Goal: Information Seeking & Learning: Learn about a topic

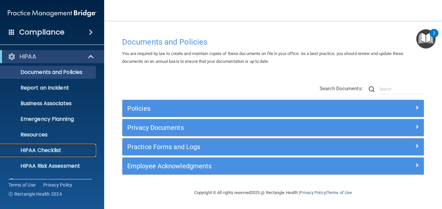
click at [43, 147] on p "HIPAA Checklist" at bounding box center [48, 150] width 89 height 7
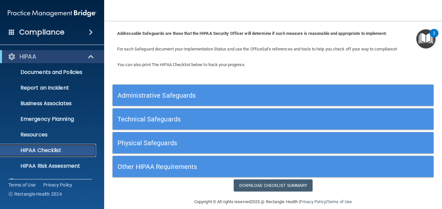
scroll to position [38, 0]
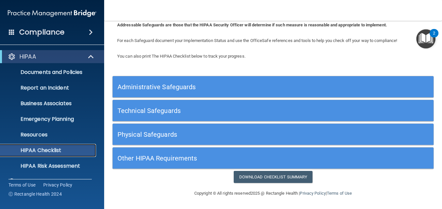
click at [0, 144] on link "HIPAA Checklist" at bounding box center [44, 150] width 103 height 13
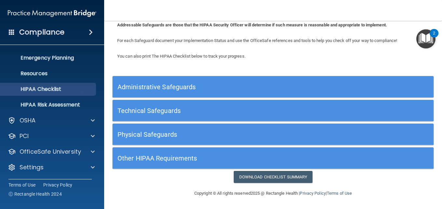
click at [158, 85] on h5 "Administrative Safeguards" at bounding box center [232, 86] width 231 height 7
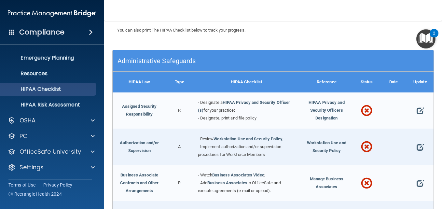
scroll to position [62, 0]
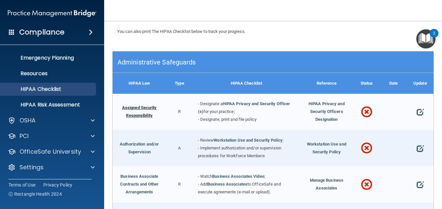
click at [147, 107] on link "Assigned Security Responsibility" at bounding box center [139, 111] width 35 height 13
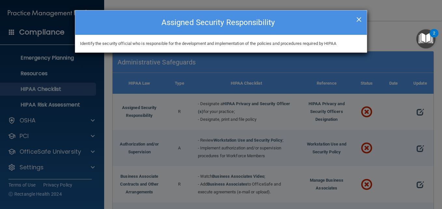
click at [357, 20] on span "×" at bounding box center [359, 18] width 6 height 13
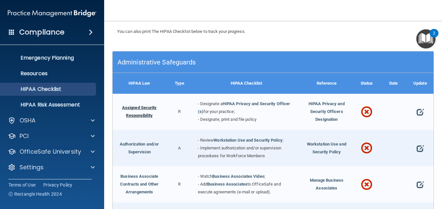
click at [139, 115] on link "Assigned Security Responsibility" at bounding box center [139, 111] width 35 height 13
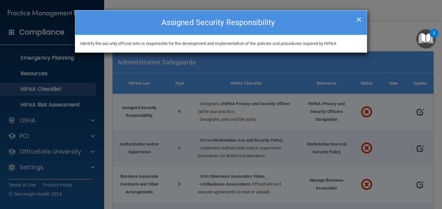
click at [360, 19] on span "×" at bounding box center [359, 18] width 6 height 13
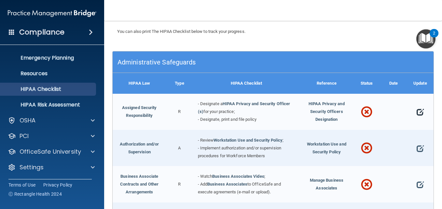
click at [417, 112] on span at bounding box center [420, 112] width 7 height 14
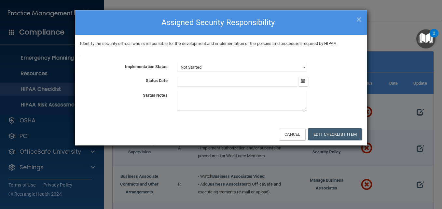
click at [363, 17] on div "× Close Assigned Security Responsibility" at bounding box center [221, 22] width 292 height 24
click at [358, 19] on span "×" at bounding box center [359, 18] width 6 height 13
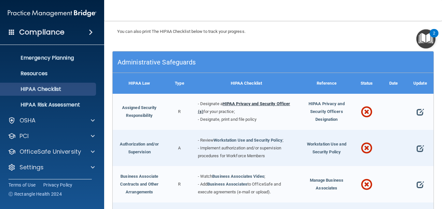
click at [238, 103] on link "HIPAA Privacy and Security Officer (s)" at bounding box center [244, 107] width 92 height 13
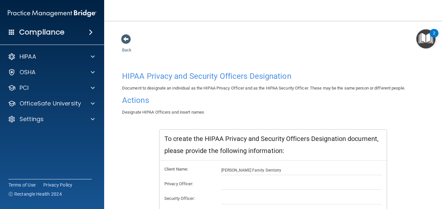
scroll to position [50, 0]
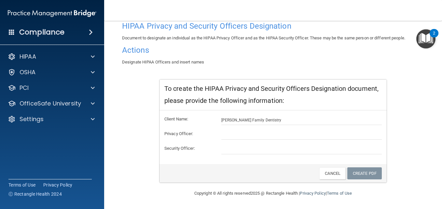
click at [270, 95] on div "To create the HIPAA Privacy and Security Officers Designation document, please …" at bounding box center [272, 94] width 227 height 31
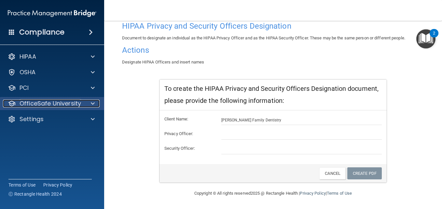
click at [48, 103] on p "OfficeSafe University" at bounding box center [51, 104] width 62 height 8
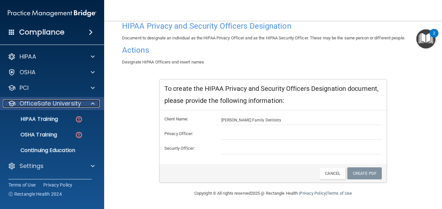
click at [48, 103] on p "OfficeSafe University" at bounding box center [51, 104] width 62 height 8
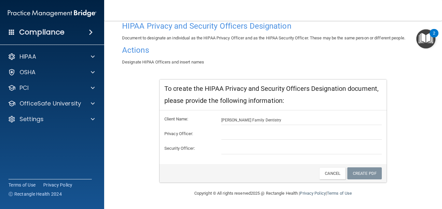
click at [0, 145] on html "Compliance HIPAA Documents and Policies Report an Incident Business Associates …" at bounding box center [221, 104] width 442 height 209
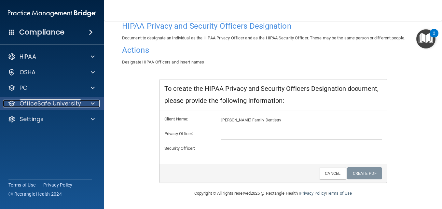
click at [33, 104] on p "OfficeSafe University" at bounding box center [51, 104] width 62 height 8
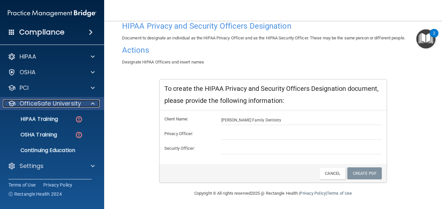
click at [33, 104] on p "OfficeSafe University" at bounding box center [51, 104] width 62 height 8
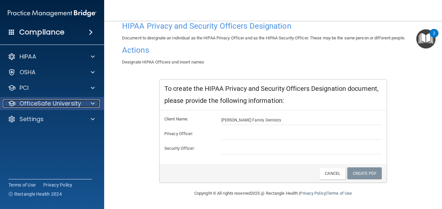
click at [33, 104] on p "OfficeSafe University" at bounding box center [51, 104] width 62 height 8
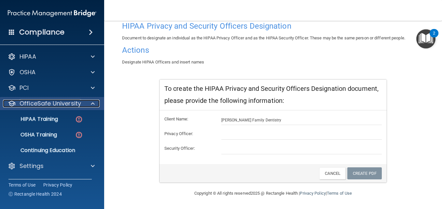
click at [33, 104] on p "OfficeSafe University" at bounding box center [51, 104] width 62 height 8
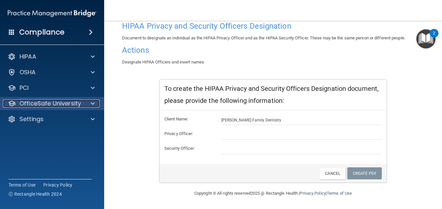
click at [48, 104] on p "OfficeSafe University" at bounding box center [51, 104] width 62 height 8
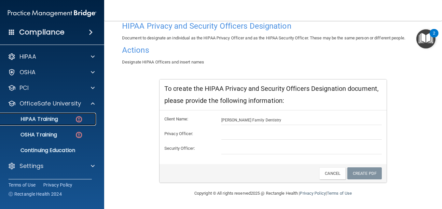
click at [48, 119] on p "HIPAA Training" at bounding box center [31, 119] width 54 height 7
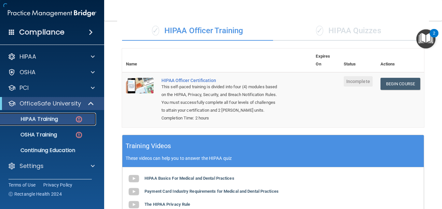
scroll to position [250, 0]
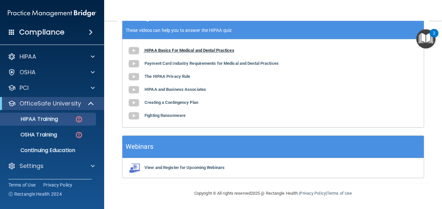
click at [186, 49] on b "HIPAA Basics For Medical and Dental Practices" at bounding box center [189, 50] width 90 height 5
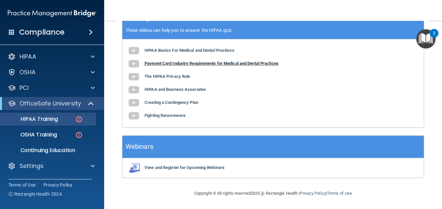
click at [183, 64] on b "Payment Card Industry Requirements for Medical and Dental Practices" at bounding box center [211, 63] width 134 height 5
click at [167, 75] on b "The HIPAA Privacy Rule" at bounding box center [167, 76] width 46 height 5
click at [170, 102] on b "Creating a Contingency Plan" at bounding box center [171, 102] width 54 height 5
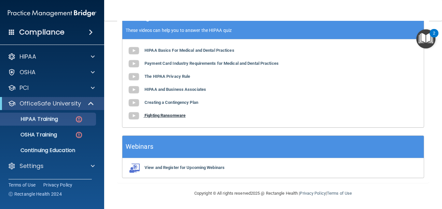
click at [172, 115] on b "Fighting Ransomware" at bounding box center [164, 115] width 41 height 5
drag, startPoint x: 192, startPoint y: 164, endPoint x: 193, endPoint y: 167, distance: 3.4
click at [193, 167] on div "View and Register for Upcoming Webinars" at bounding box center [272, 168] width 301 height 20
click at [193, 167] on b "View and Register for Upcoming Webinars" at bounding box center [184, 167] width 80 height 5
click at [255, 106] on div "HIPAA Basics For Medical and Dental Practices Payment Card Industry Requirement…" at bounding box center [272, 83] width 301 height 88
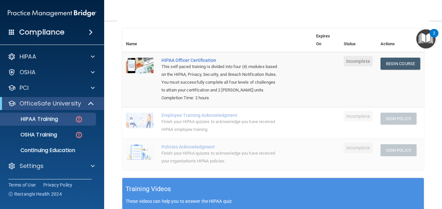
scroll to position [70, 0]
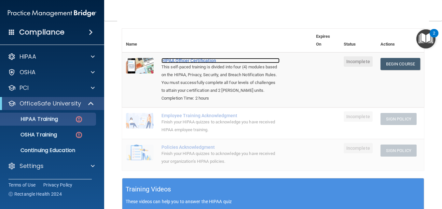
click at [195, 59] on div "HIPAA Officer Certification" at bounding box center [220, 60] width 118 height 5
click at [408, 67] on link "Begin Course" at bounding box center [400, 64] width 40 height 12
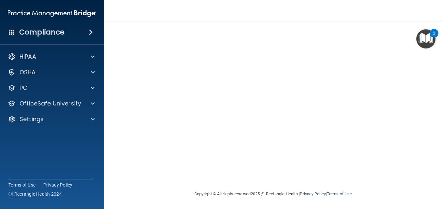
scroll to position [81, 0]
click at [394, 10] on nav "Toggle navigation Tacean [PERSON_NAME] [EMAIL_ADDRESS][PERSON_NAME][DOMAIN_NAME…" at bounding box center [273, 10] width 338 height 21
click at [394, 11] on nav "Toggle navigation Tacean [PERSON_NAME] [EMAIL_ADDRESS][PERSON_NAME][DOMAIN_NAME…" at bounding box center [273, 10] width 338 height 21
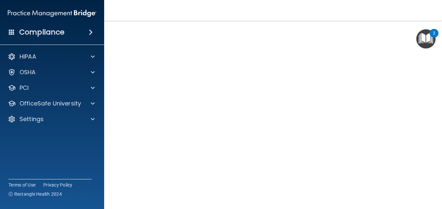
click at [433, 85] on main "HIPAA Officer Certification This course doesn’t expire until . Are you sure you…" at bounding box center [273, 115] width 338 height 188
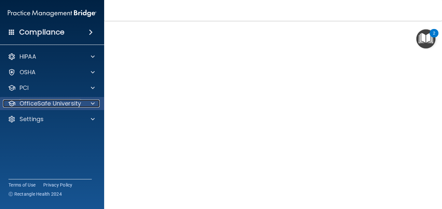
click at [69, 102] on p "OfficeSafe University" at bounding box center [51, 104] width 62 height 8
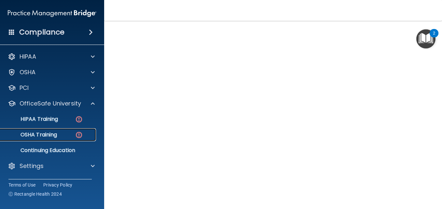
click at [62, 130] on link "OSHA Training" at bounding box center [44, 134] width 103 height 13
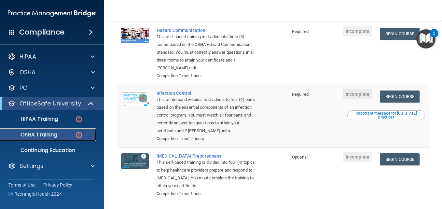
scroll to position [176, 0]
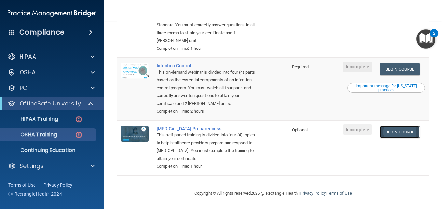
click at [397, 135] on link "Begin Course" at bounding box center [400, 132] width 40 height 12
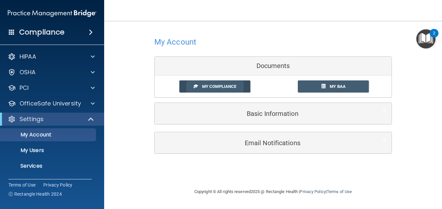
click at [244, 90] on link "My Compliance" at bounding box center [214, 86] width 71 height 12
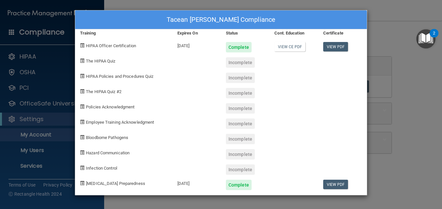
click at [245, 171] on div "Incomplete" at bounding box center [240, 169] width 29 height 10
click at [239, 64] on div "Incomplete" at bounding box center [240, 62] width 29 height 10
click at [244, 74] on div "Incomplete" at bounding box center [240, 78] width 29 height 10
click at [245, 94] on div "Incomplete" at bounding box center [240, 93] width 29 height 10
click at [245, 111] on div "Incomplete" at bounding box center [240, 108] width 29 height 10
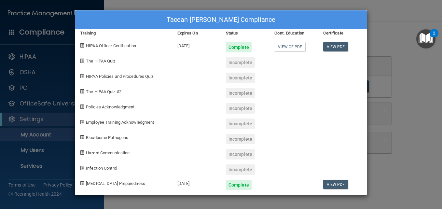
click at [244, 126] on div "Incomplete" at bounding box center [240, 123] width 29 height 10
click at [245, 140] on div "Incomplete" at bounding box center [240, 139] width 29 height 10
click at [244, 150] on div "Incomplete" at bounding box center [240, 154] width 29 height 10
click at [244, 169] on div "Incomplete" at bounding box center [240, 169] width 29 height 10
click at [386, 40] on div "Tacean Bignall's Compliance Training Expires On Status Cont. Education Certific…" at bounding box center [221, 104] width 442 height 209
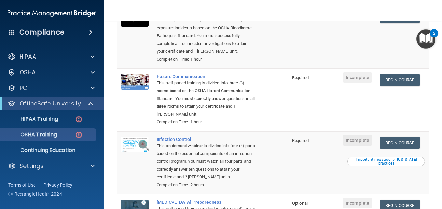
scroll to position [176, 0]
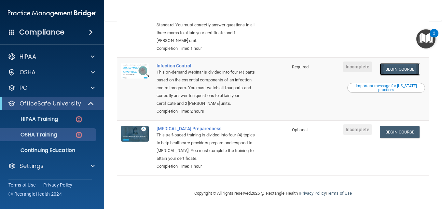
click at [391, 65] on link "Begin Course" at bounding box center [400, 69] width 40 height 12
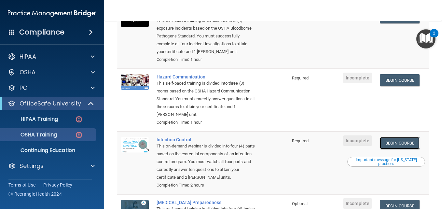
scroll to position [92, 0]
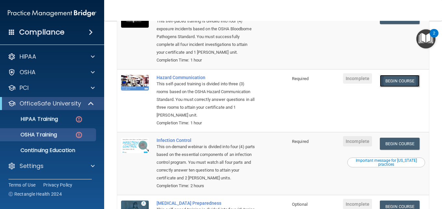
click at [393, 85] on link "Begin Course" at bounding box center [400, 81] width 40 height 12
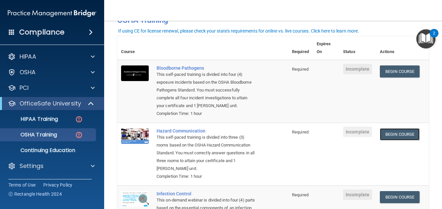
scroll to position [39, 0]
click at [406, 71] on link "Begin Course" at bounding box center [400, 72] width 40 height 12
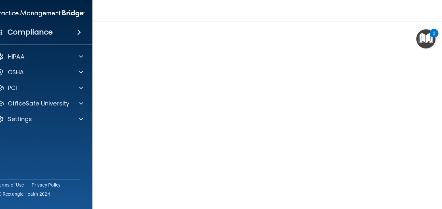
scroll to position [42, 0]
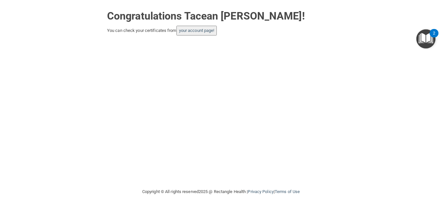
click at [212, 34] on button "your account page!" at bounding box center [196, 31] width 41 height 10
click at [201, 31] on link "your account page!" at bounding box center [196, 30] width 35 height 5
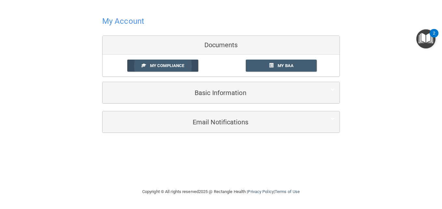
click at [181, 65] on span "My Compliance" at bounding box center [167, 65] width 34 height 5
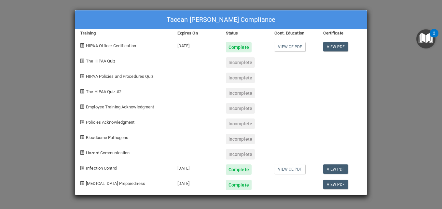
click at [386, 56] on div "Tacean Bignall's Compliance Training Expires On Status Cont. Education Certific…" at bounding box center [221, 104] width 442 height 209
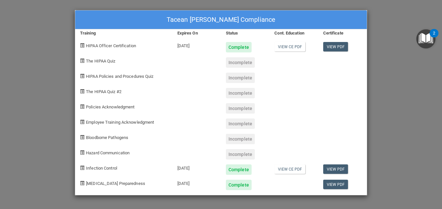
click at [379, 30] on div "Tacean Bignall's Compliance Training Expires On Status Cont. Education Certific…" at bounding box center [221, 104] width 442 height 209
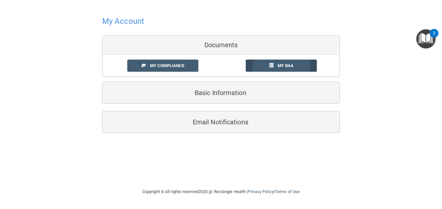
click at [281, 68] on span "My BAA" at bounding box center [286, 65] width 16 height 5
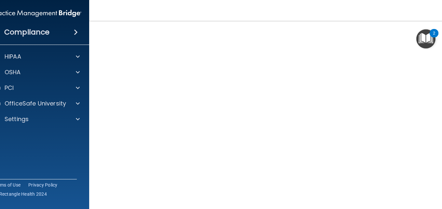
scroll to position [84, 0]
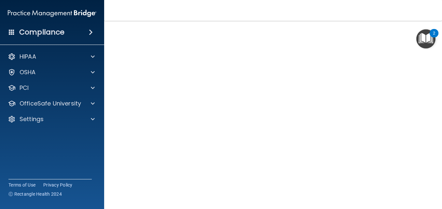
scroll to position [21, 0]
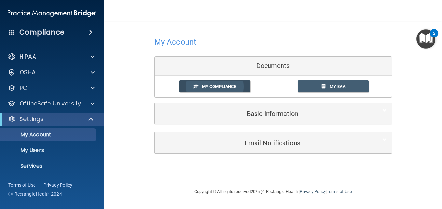
click at [218, 83] on link "My Compliance" at bounding box center [214, 86] width 71 height 12
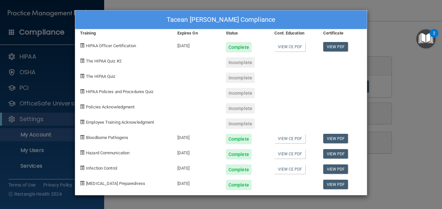
click at [94, 61] on span "The HIPAA Quiz #2" at bounding box center [103, 61] width 35 height 5
click at [53, 109] on div "Tacean Bignall's Compliance Training Expires On Status Cont. Education Certific…" at bounding box center [221, 104] width 442 height 209
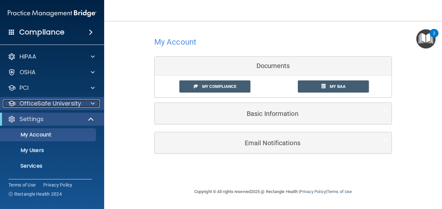
click at [63, 107] on p "OfficeSafe University" at bounding box center [51, 104] width 62 height 8
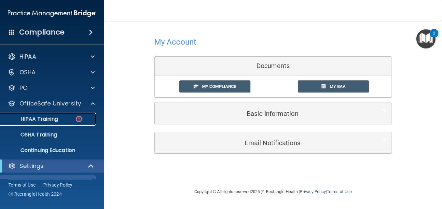
click at [54, 122] on p "HIPAA Training" at bounding box center [31, 119] width 54 height 7
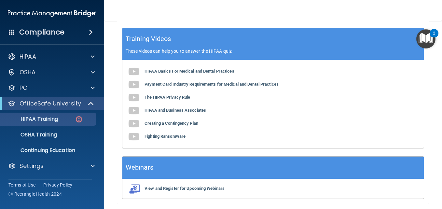
scroll to position [242, 0]
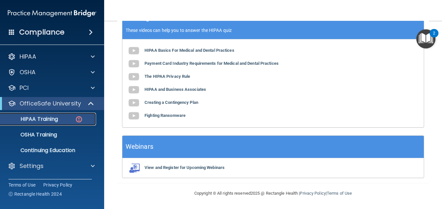
drag, startPoint x: 68, startPoint y: 118, endPoint x: 52, endPoint y: 118, distance: 16.3
click at [52, 118] on p "HIPAA Training" at bounding box center [31, 119] width 54 height 7
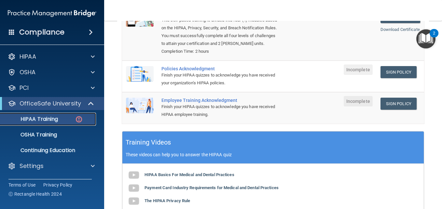
scroll to position [116, 0]
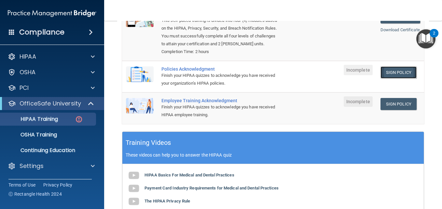
click at [395, 72] on link "Sign Policy" at bounding box center [398, 72] width 36 height 12
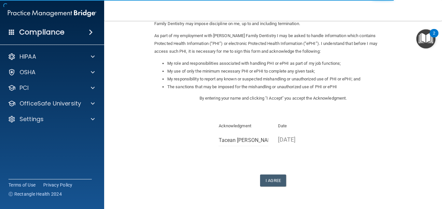
scroll to position [71, 0]
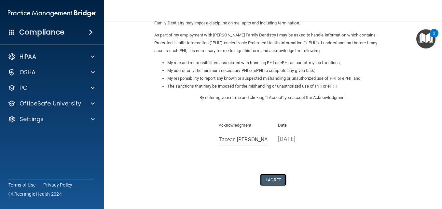
click at [266, 176] on button "I Agree" at bounding box center [273, 180] width 26 height 12
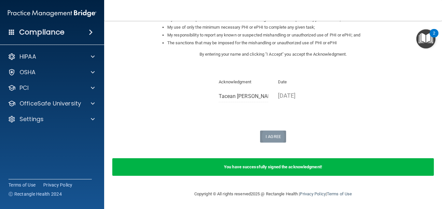
scroll to position [115, 0]
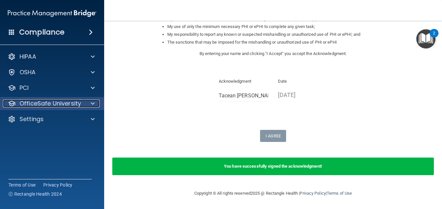
click at [75, 106] on p "OfficeSafe University" at bounding box center [51, 104] width 62 height 8
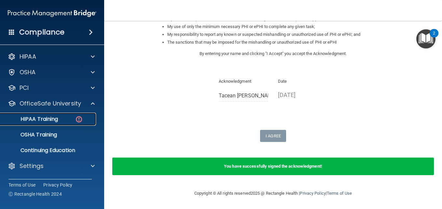
click at [70, 119] on div "HIPAA Training" at bounding box center [48, 119] width 89 height 7
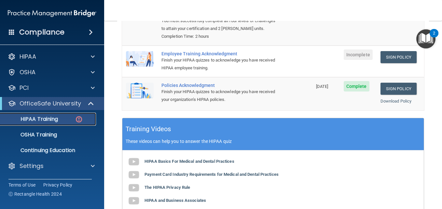
scroll to position [111, 0]
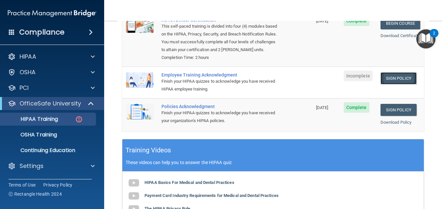
click at [393, 77] on link "Sign Policy" at bounding box center [398, 78] width 36 height 12
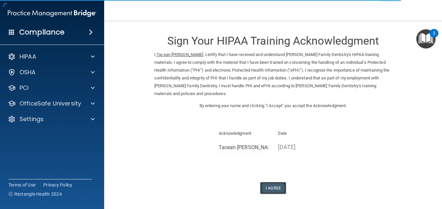
click at [266, 182] on button "I Agree" at bounding box center [273, 188] width 26 height 12
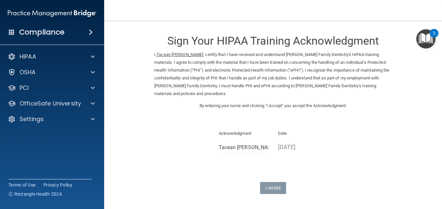
scroll to position [52, 0]
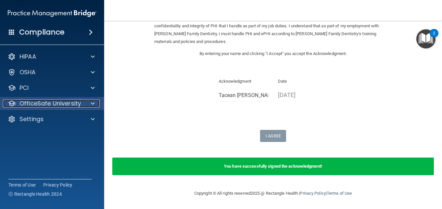
click at [71, 100] on p "OfficeSafe University" at bounding box center [51, 104] width 62 height 8
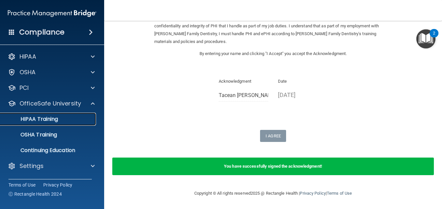
click at [54, 121] on p "HIPAA Training" at bounding box center [31, 119] width 54 height 7
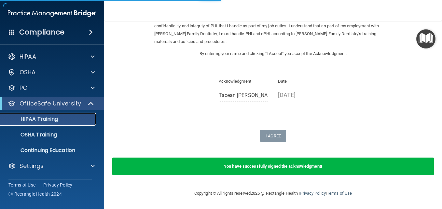
scroll to position [245, 0]
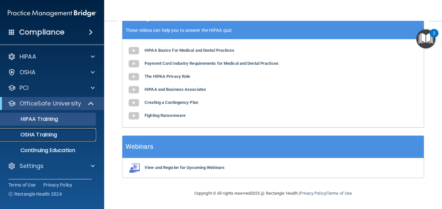
click at [65, 134] on div "OSHA Training" at bounding box center [48, 134] width 89 height 7
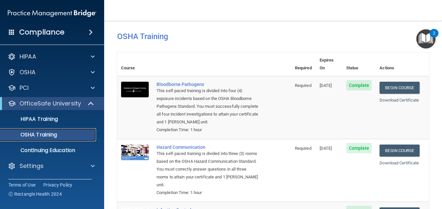
scroll to position [3, 0]
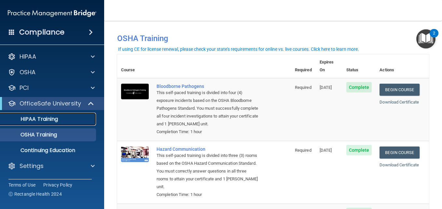
click at [84, 113] on link "HIPAA Training" at bounding box center [44, 119] width 103 height 13
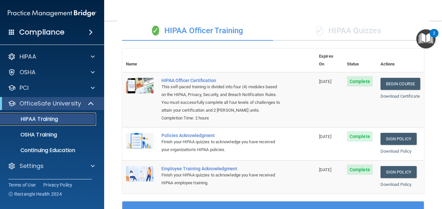
scroll to position [49, 0]
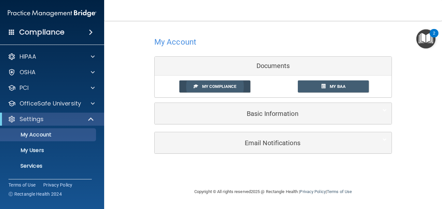
click at [228, 86] on span "My Compliance" at bounding box center [219, 86] width 34 height 5
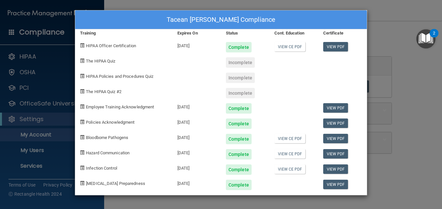
click at [241, 94] on div "Incomplete" at bounding box center [240, 93] width 29 height 10
click at [248, 80] on div "Incomplete" at bounding box center [240, 78] width 29 height 10
click at [242, 62] on div "Incomplete" at bounding box center [240, 62] width 29 height 10
click at [103, 60] on span "The HIPAA Quiz" at bounding box center [100, 61] width 29 height 5
click at [123, 76] on span "HIPAA Policies and Procedures Quiz" at bounding box center [119, 76] width 67 height 5
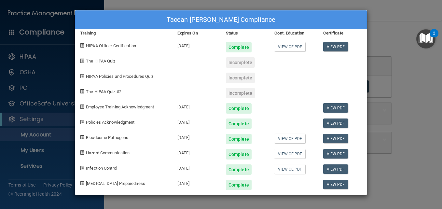
click at [115, 91] on span "The HIPAA Quiz #2" at bounding box center [103, 91] width 35 height 5
click at [120, 93] on span "The HIPAA Quiz #2" at bounding box center [103, 91] width 35 height 5
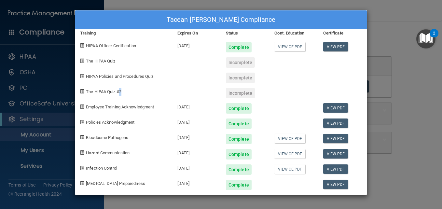
click at [120, 93] on span "The HIPAA Quiz #2" at bounding box center [103, 91] width 35 height 5
click at [400, 42] on div "Tacean [PERSON_NAME] Compliance Training Expires On Status Cont. Education Cert…" at bounding box center [221, 104] width 442 height 209
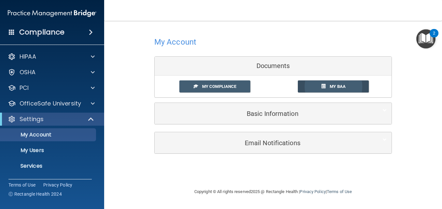
click at [336, 92] on link "My BAA" at bounding box center [333, 86] width 71 height 12
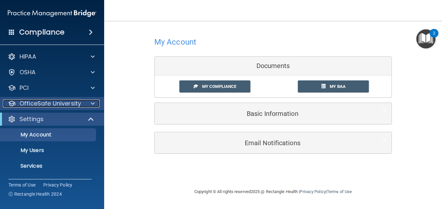
click at [53, 104] on p "OfficeSafe University" at bounding box center [51, 104] width 62 height 8
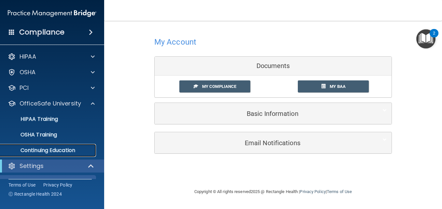
click at [76, 149] on p "Continuing Education" at bounding box center [48, 150] width 89 height 7
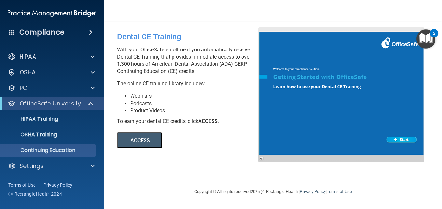
click at [53, 127] on ul "HIPAA Training OSHA Training Continuing Education" at bounding box center [52, 133] width 118 height 47
click at [55, 125] on link "HIPAA Training" at bounding box center [44, 119] width 103 height 13
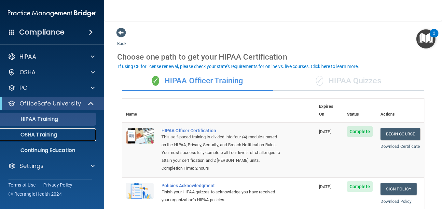
click at [63, 129] on link "OSHA Training" at bounding box center [44, 134] width 103 height 13
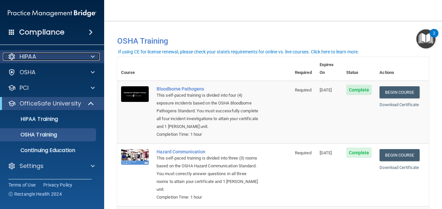
click at [74, 59] on div "HIPAA" at bounding box center [43, 57] width 81 height 8
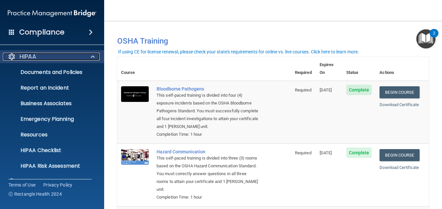
scroll to position [53, 0]
